Goal: Task Accomplishment & Management: Use online tool/utility

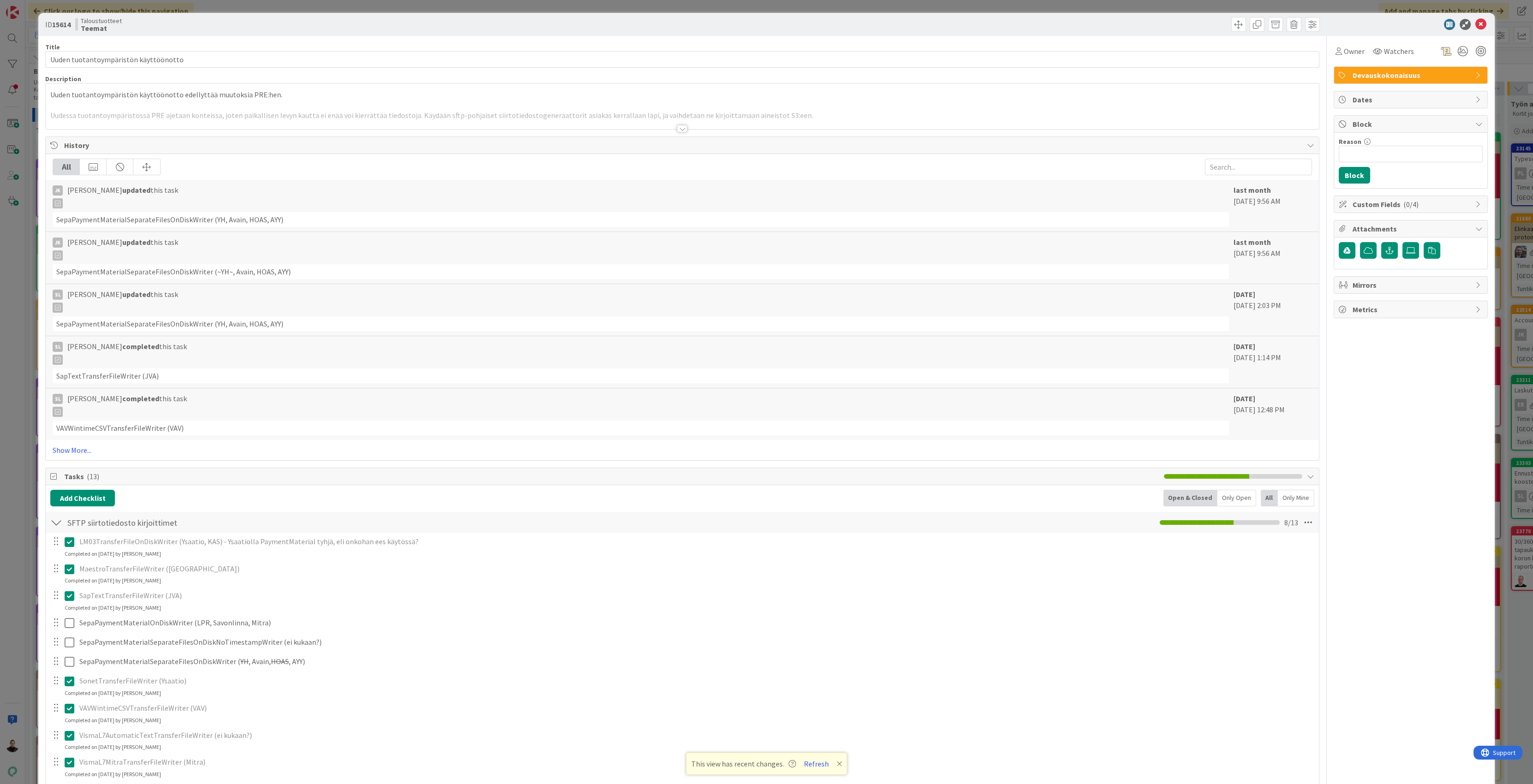
click at [13, 310] on div "ID 15614 Taloustuotteet Teemat Title 37 / 128 Uuden tuotantoympäristön käyttöön…" at bounding box center [766, 392] width 1533 height 784
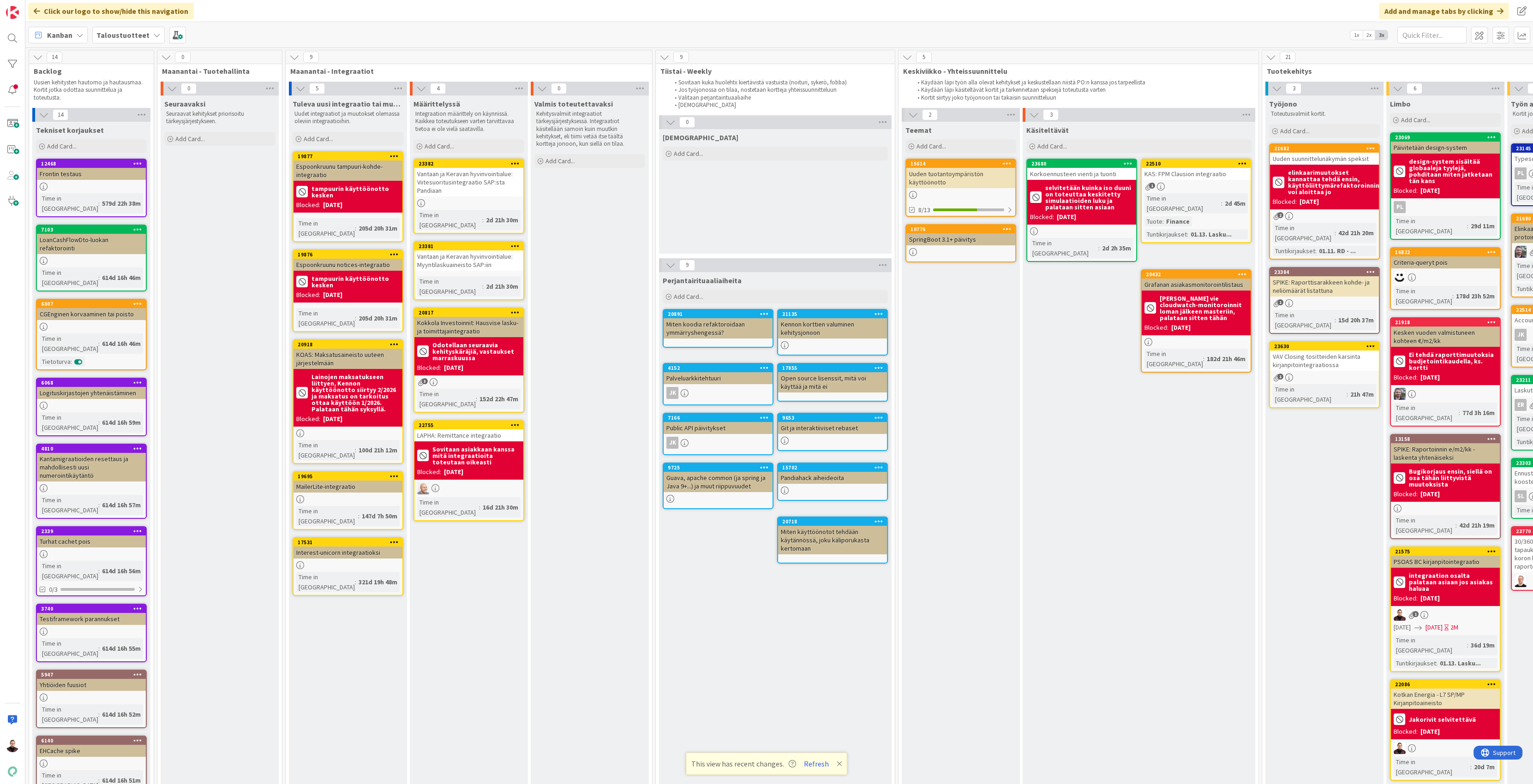
click at [13, 310] on div at bounding box center [12, 392] width 26 height 784
click at [14, 127] on span at bounding box center [12, 123] width 18 height 18
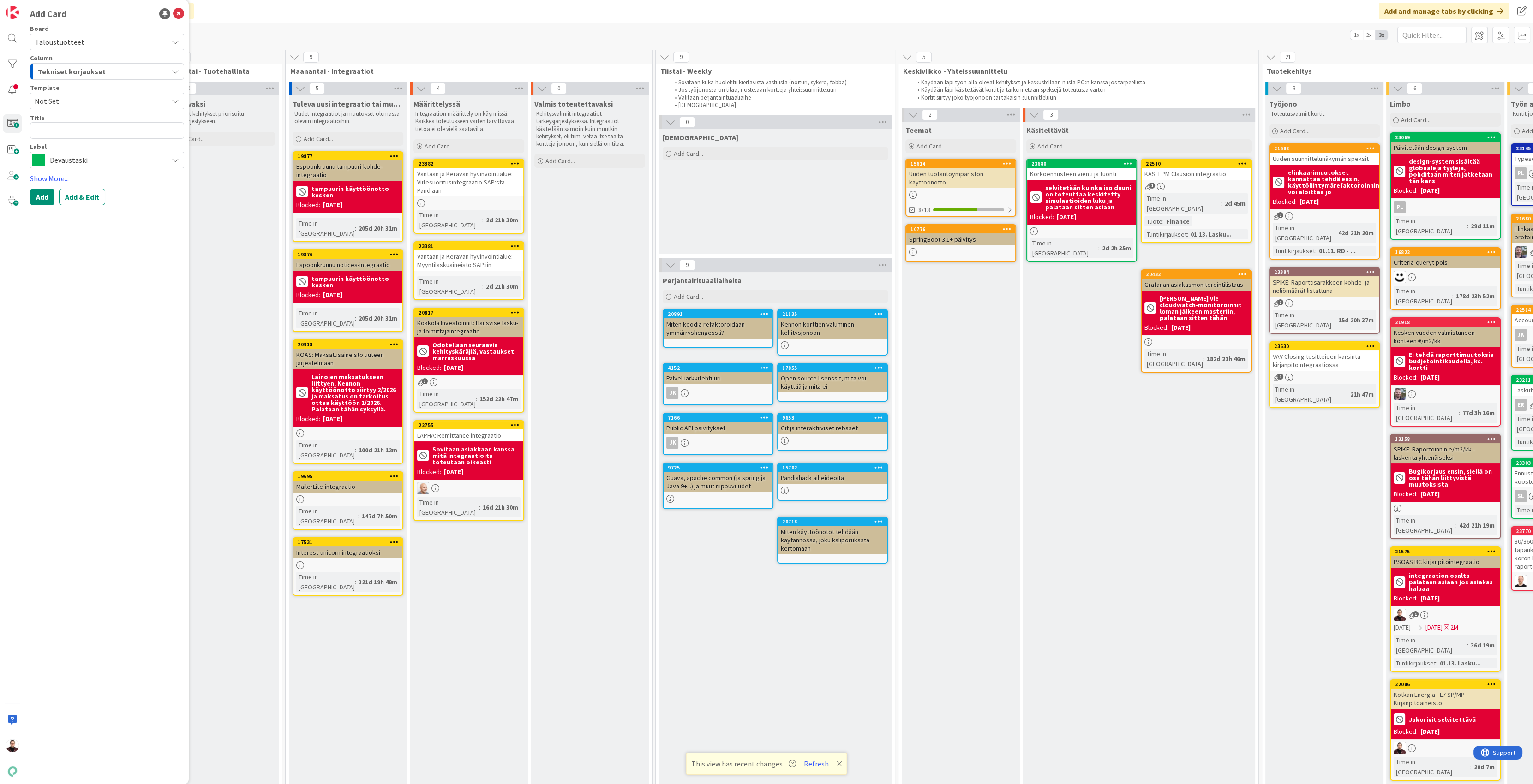
type textarea "x"
type textarea "Vaihetunnisteen poistaminen investointikortin laskun muokkauksesta ei onnistu #…"
click at [104, 180] on span "Devaustaski" at bounding box center [107, 182] width 114 height 13
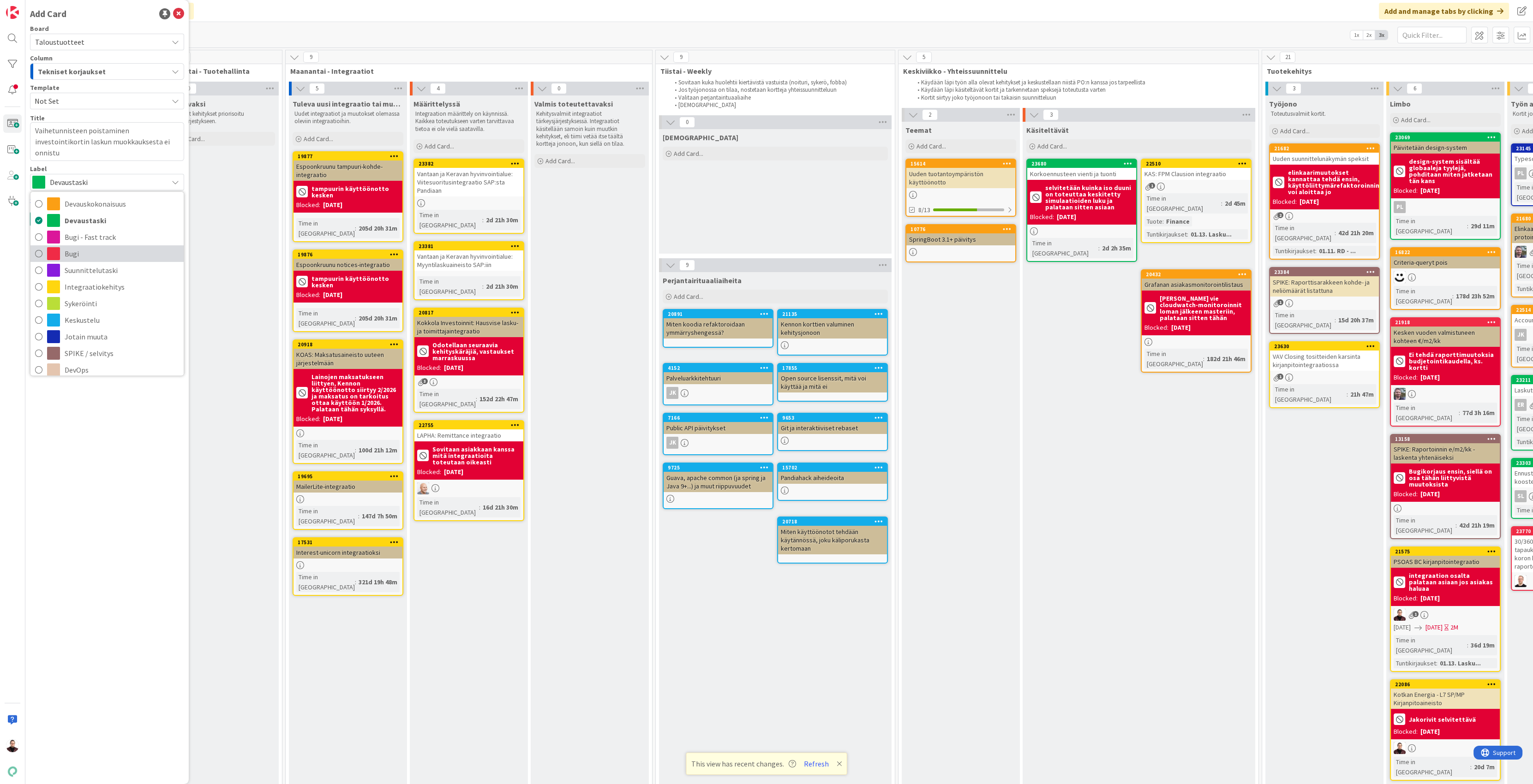
click at [101, 252] on span "Bugi" at bounding box center [122, 253] width 114 height 14
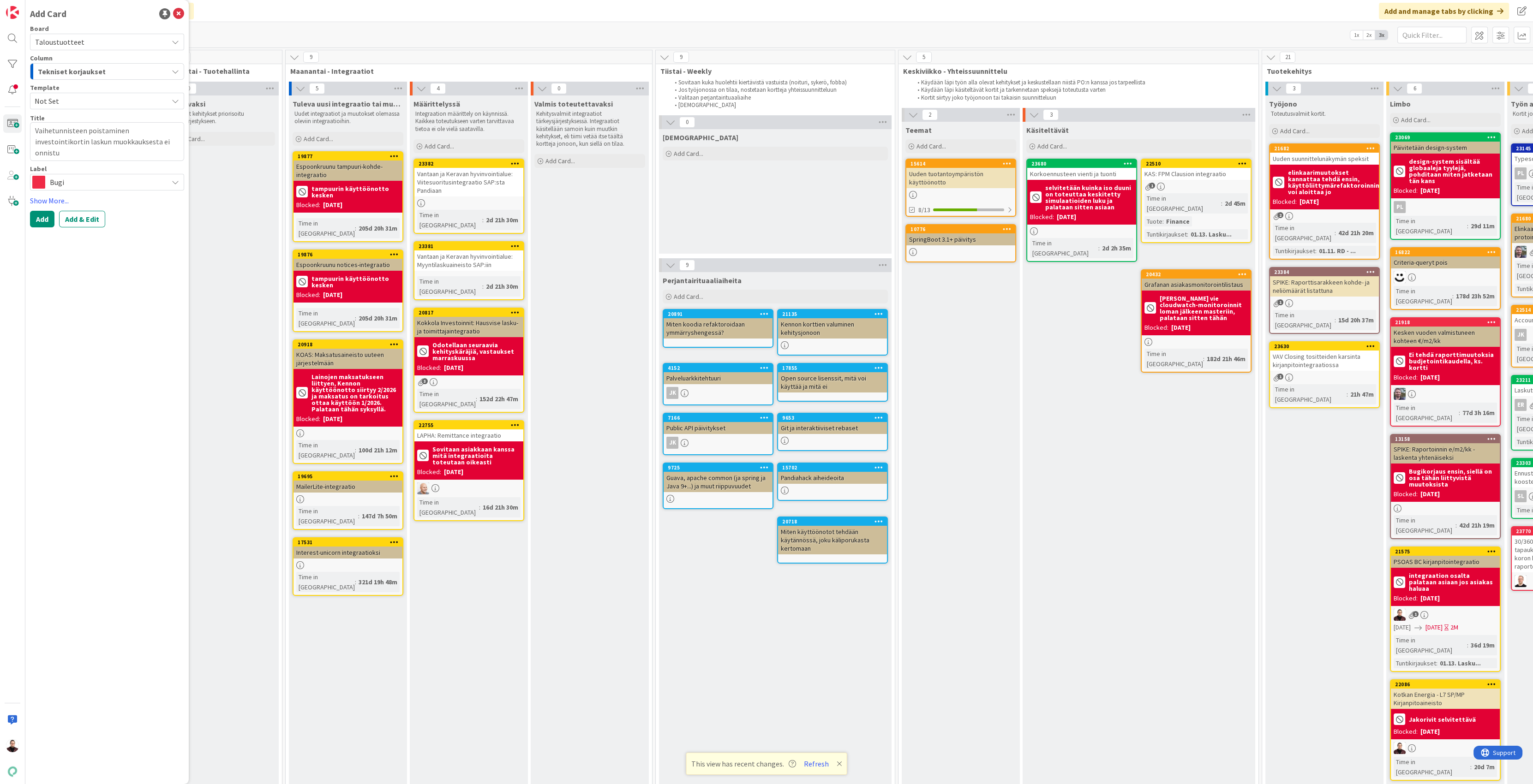
click at [120, 75] on div "Tekniset korjaukset" at bounding box center [102, 71] width 133 height 15
click at [124, 202] on link "Työn alla" at bounding box center [107, 206] width 153 height 15
type textarea "x"
click at [81, 222] on button "Add & Edit" at bounding box center [82, 219] width 46 height 17
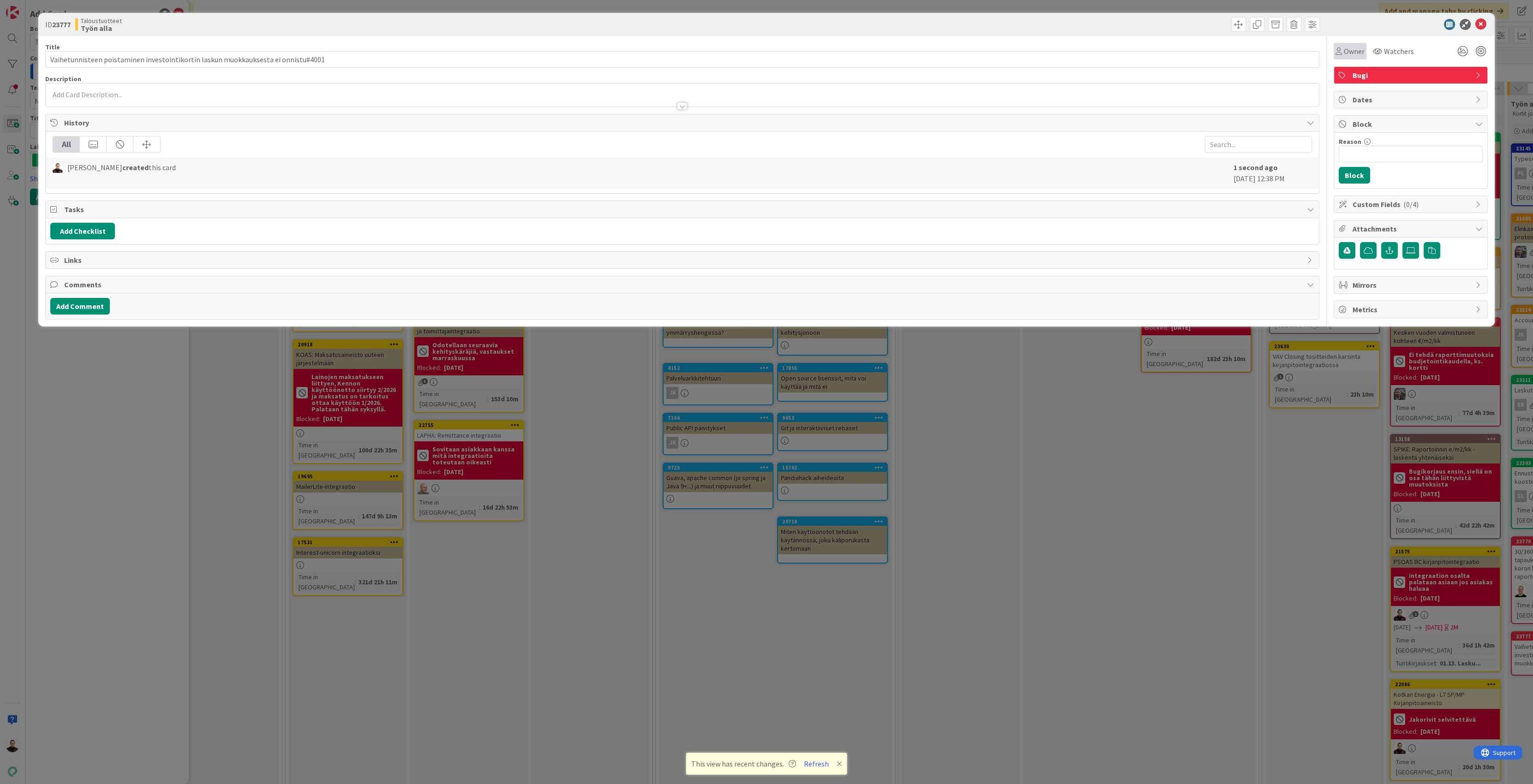
click at [1341, 52] on icon at bounding box center [1338, 51] width 7 height 7
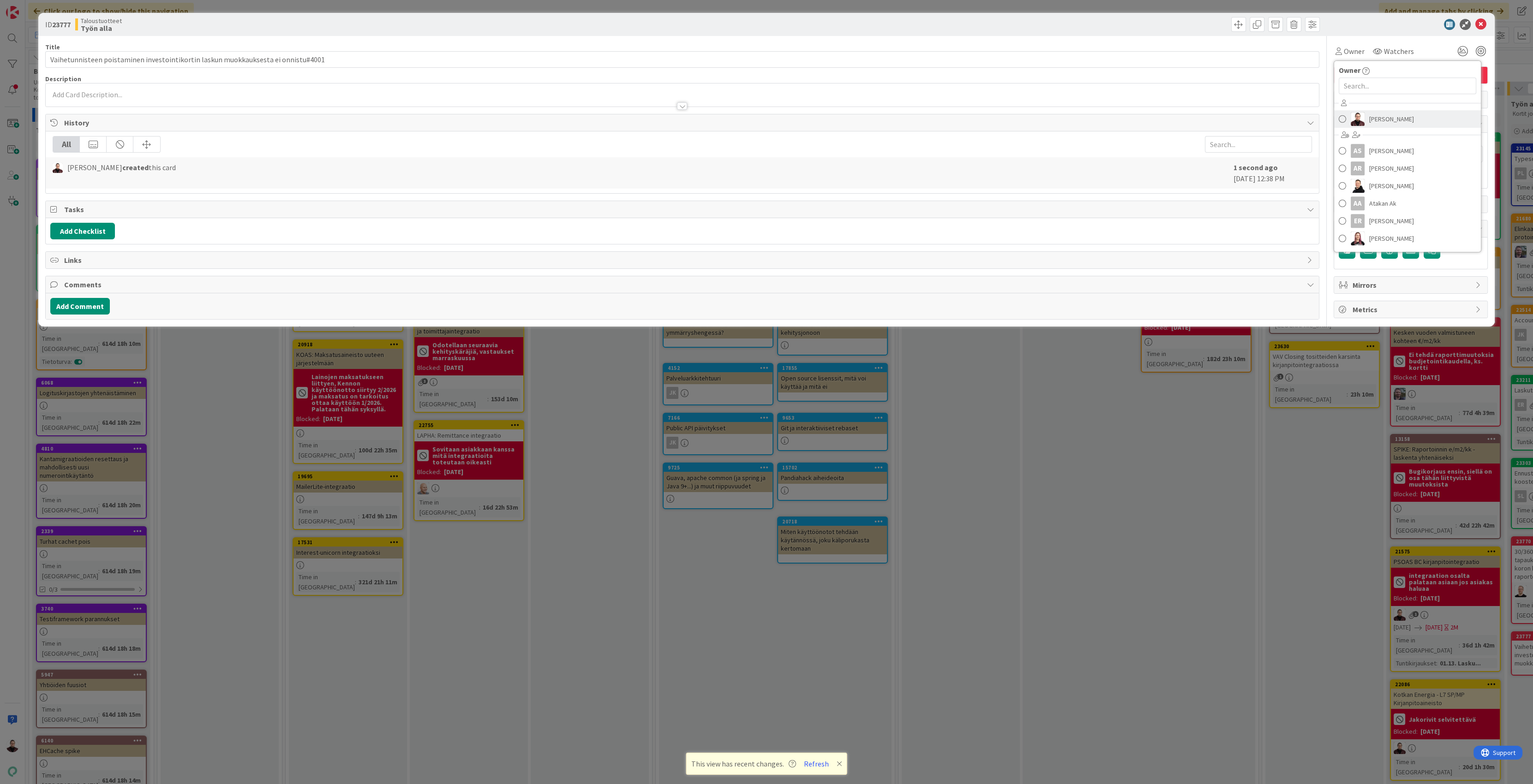
click at [1390, 111] on link "Aleksi Aalto" at bounding box center [1407, 118] width 147 height 17
type input "Vaihetunnisteen poistaminen investointikortin laskun muokkauksesta ei onnistu#4…"
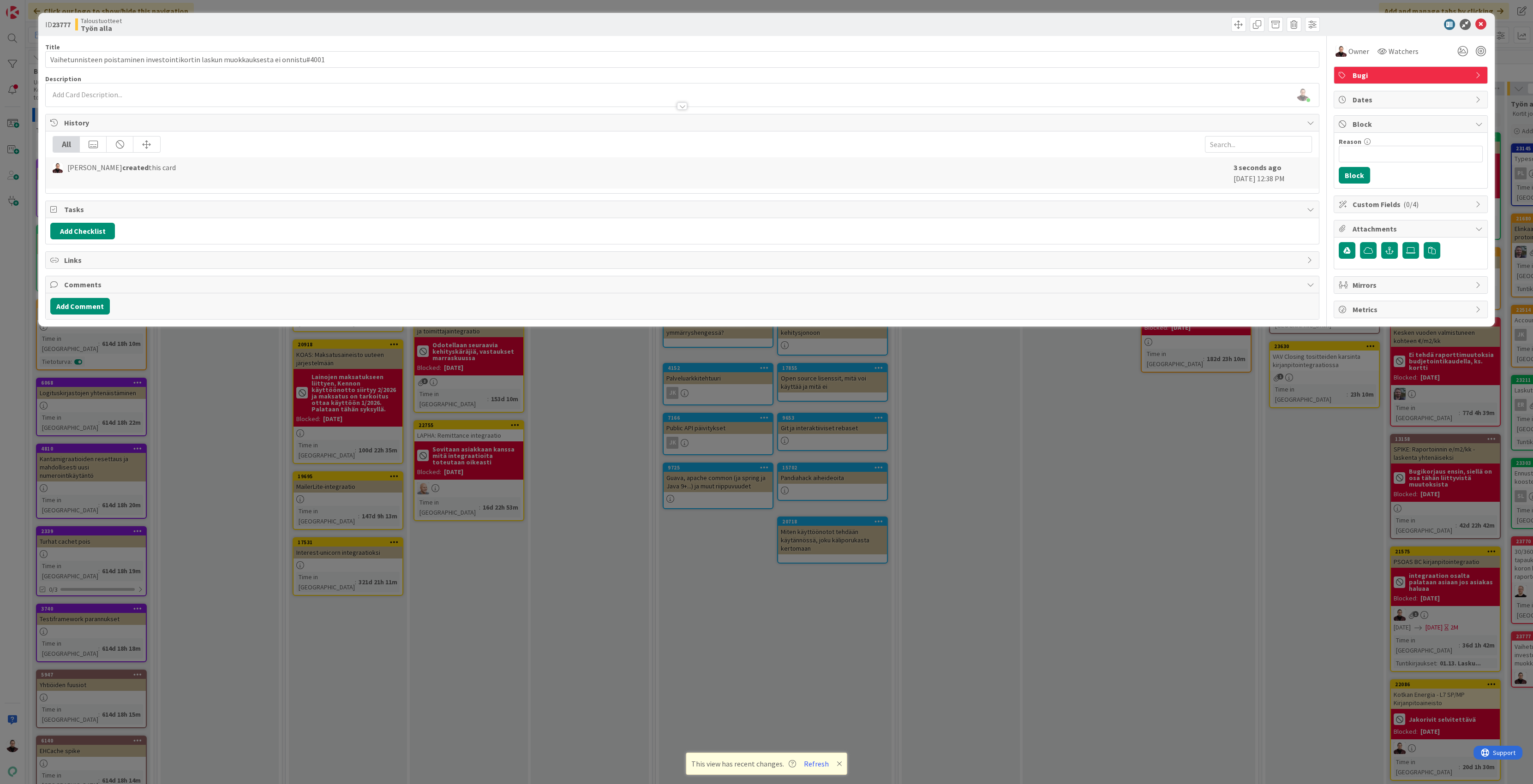
click at [1223, 468] on div "ID 23777 Taloustuotteet Työn alla Title 83 / 128 Vaihetunnisteen poistaminen in…" at bounding box center [766, 392] width 1533 height 784
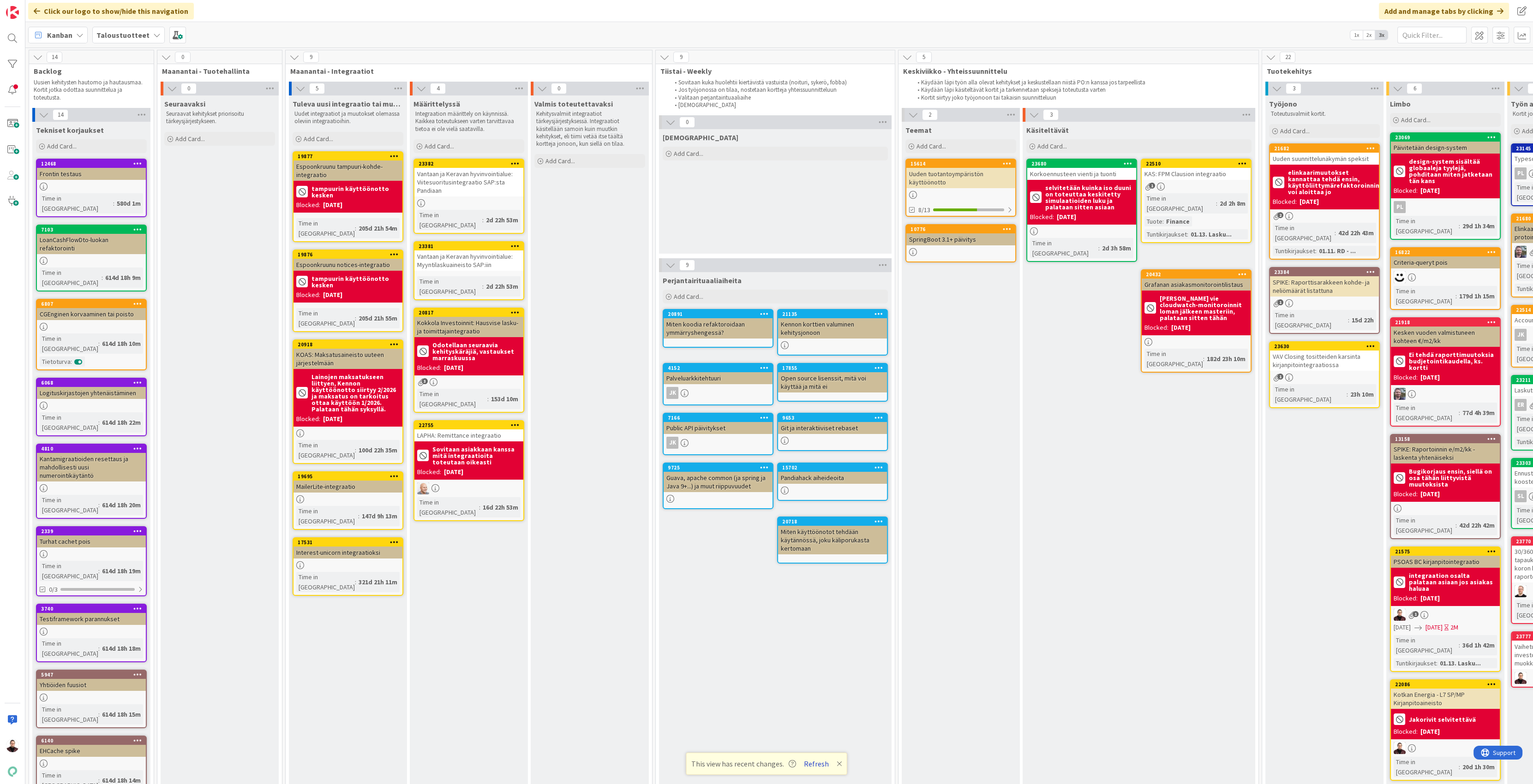
click at [811, 764] on button "Refresh" at bounding box center [816, 764] width 32 height 12
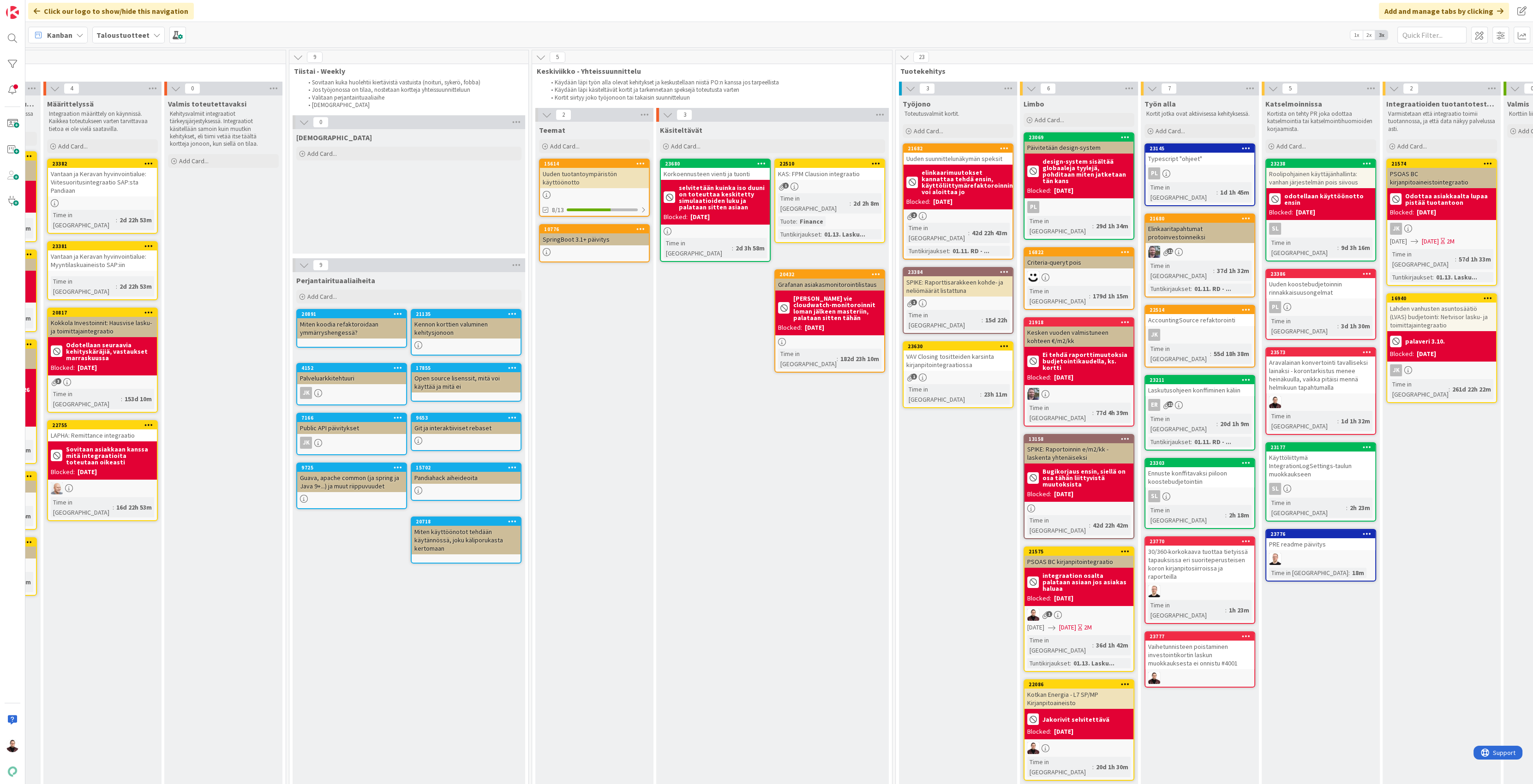
scroll to position [0, 517]
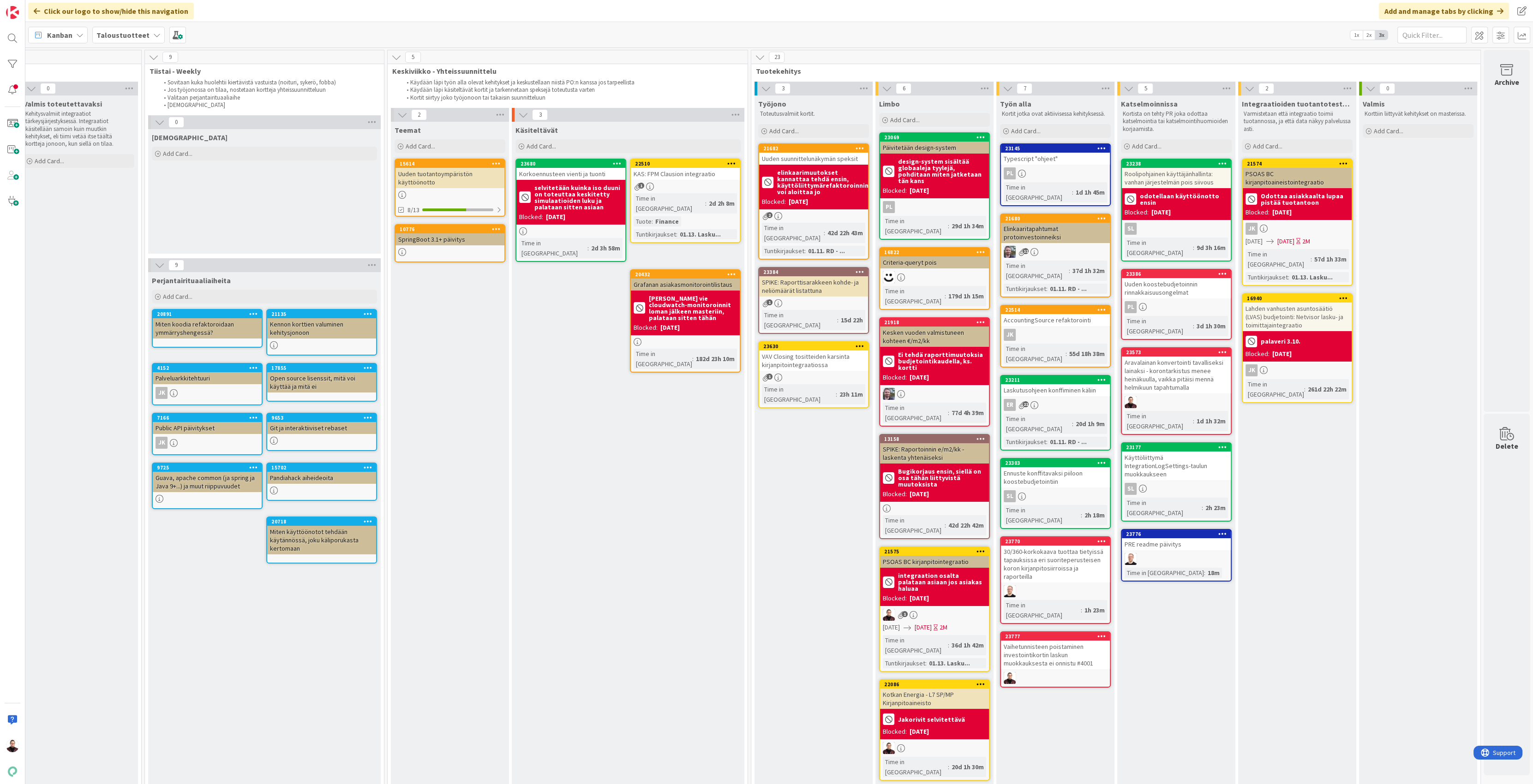
click at [1210, 607] on div "Katselmoinnissa Kortista on tehty PR joka odottaa katselmointia tai katselmoint…" at bounding box center [1176, 503] width 118 height 814
